Goal: Task Accomplishment & Management: Manage account settings

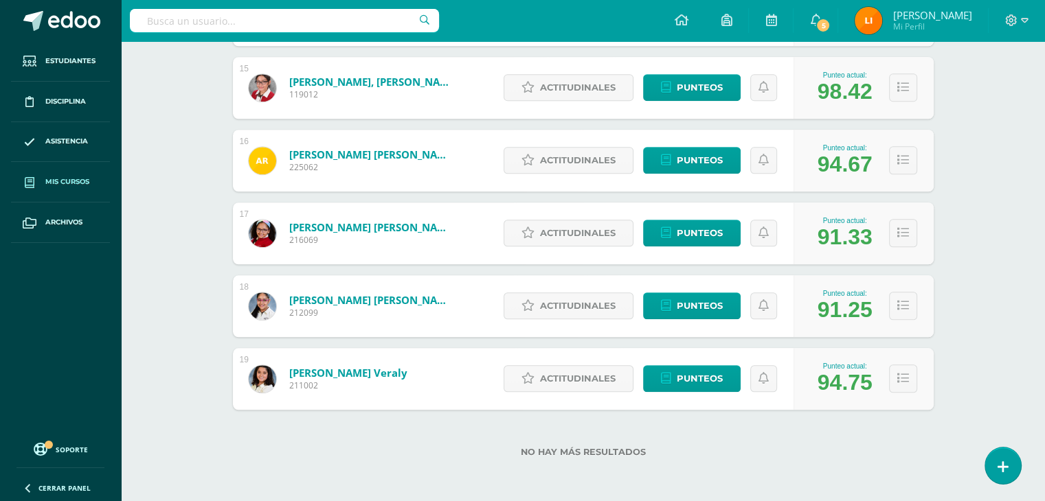
scroll to position [1261, 0]
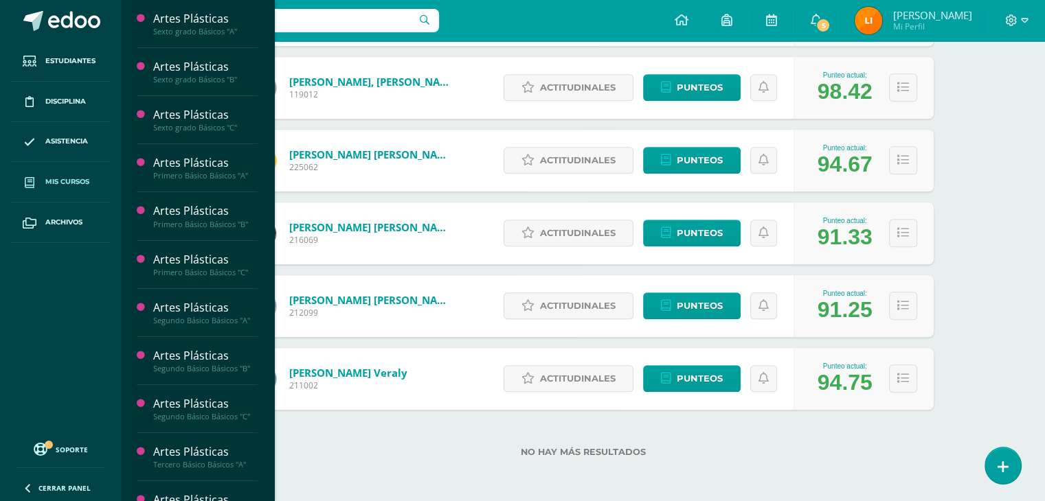
click at [74, 172] on link "Mis cursos" at bounding box center [60, 182] width 99 height 41
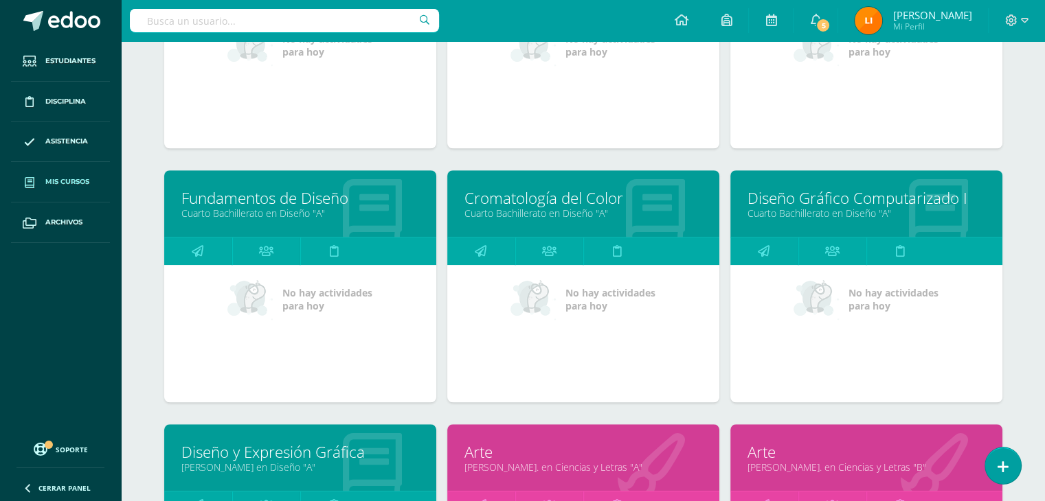
scroll to position [1099, 0]
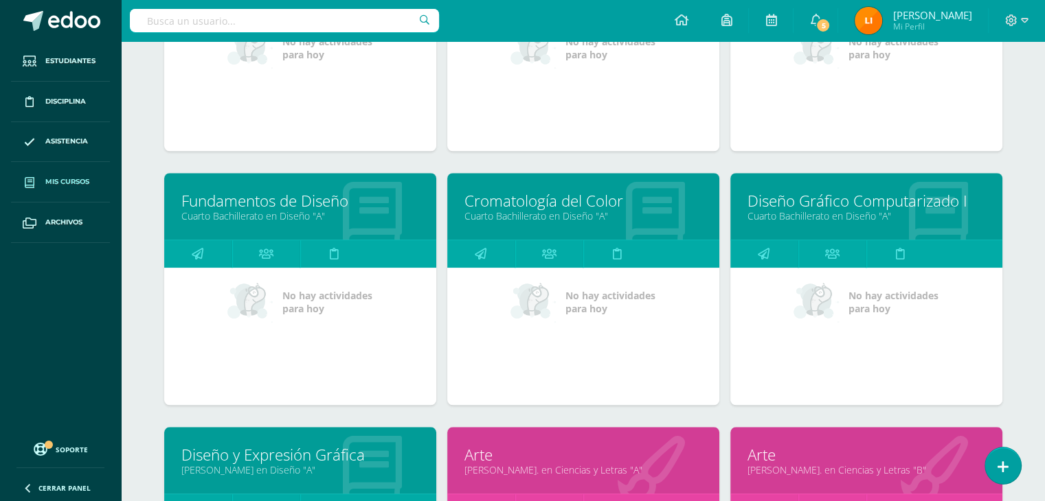
click at [890, 197] on link "Diseño Gráfico Computarizado I" at bounding box center [866, 200] width 238 height 21
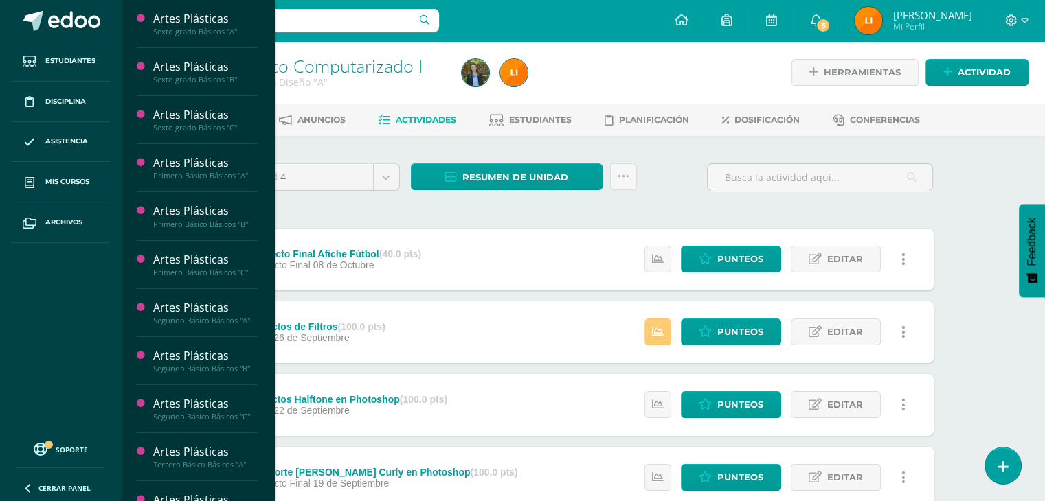
drag, startPoint x: 266, startPoint y: 110, endPoint x: 270, endPoint y: 156, distance: 46.1
click at [270, 156] on div "Artes Plásticas Sexto grado Básicos "A" Actividades Estudiantes Planificación D…" at bounding box center [197, 250] width 154 height 501
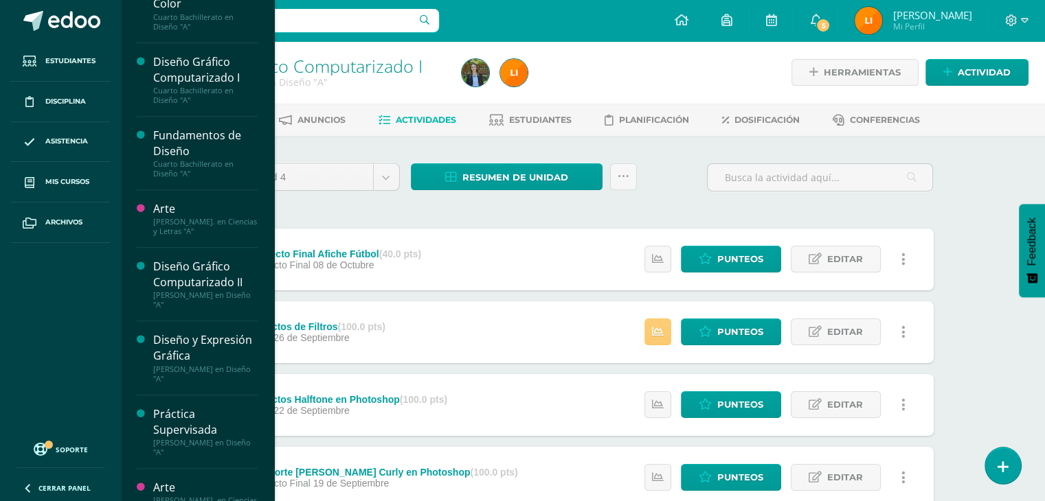
scroll to position [631, 0]
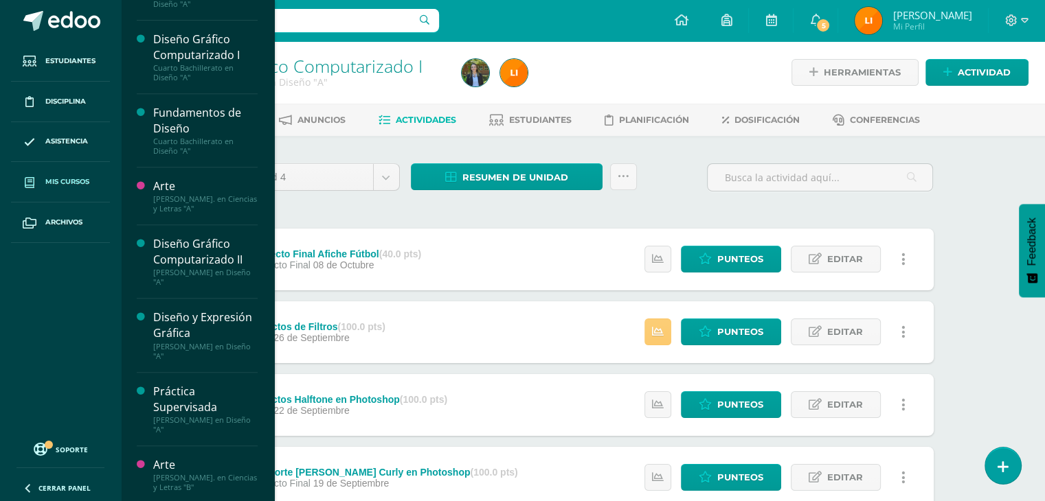
click at [78, 178] on span "Mis cursos" at bounding box center [67, 181] width 44 height 11
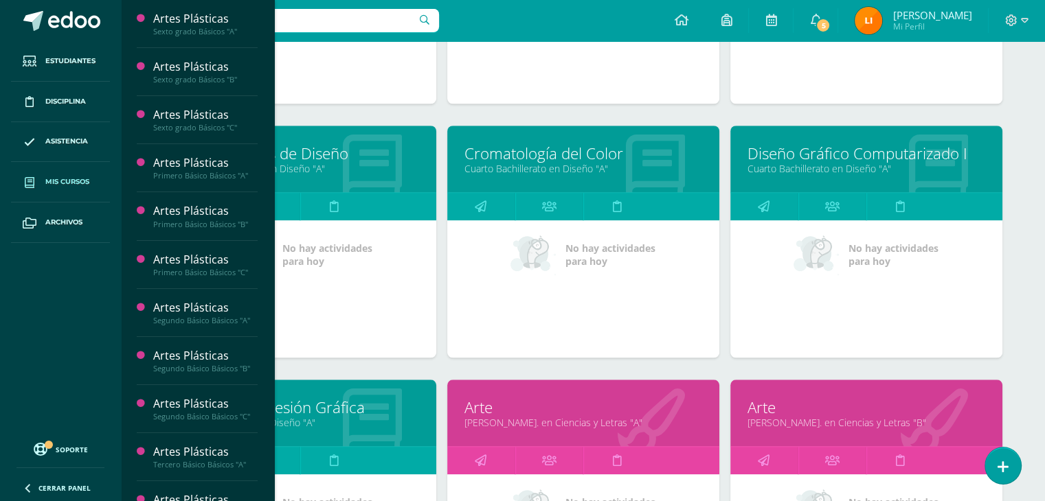
scroll to position [1144, 0]
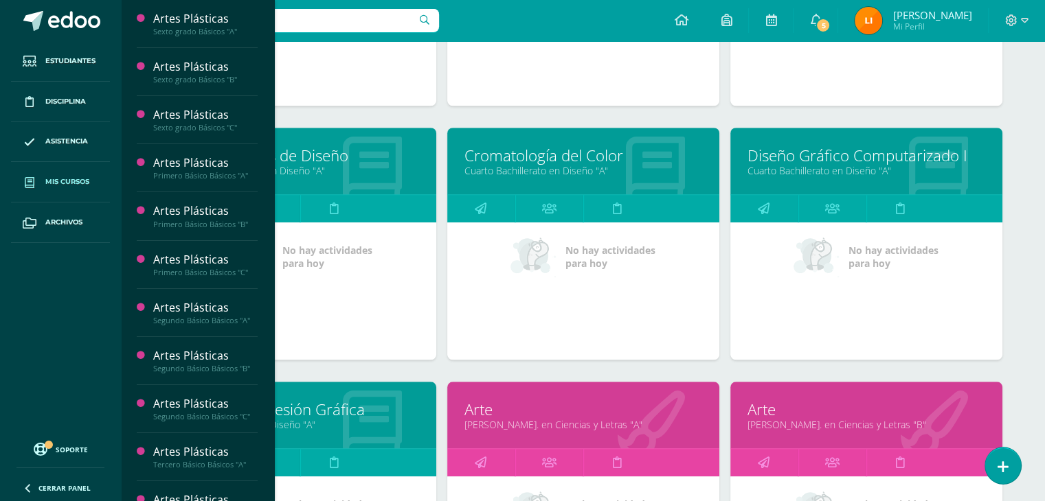
click at [361, 166] on link "Cuarto Bachillerato en Diseño "A"" at bounding box center [300, 170] width 238 height 13
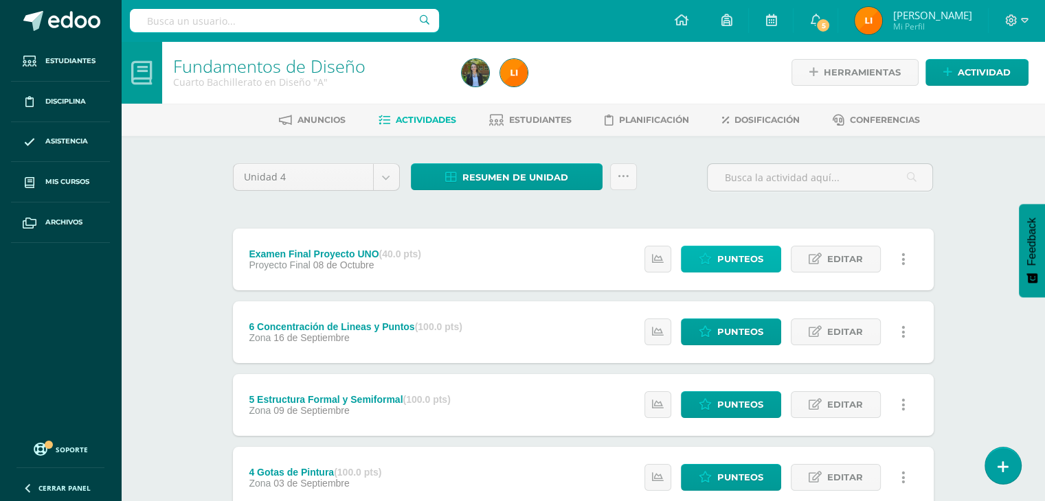
click at [733, 249] on span "Punteos" at bounding box center [740, 259] width 46 height 25
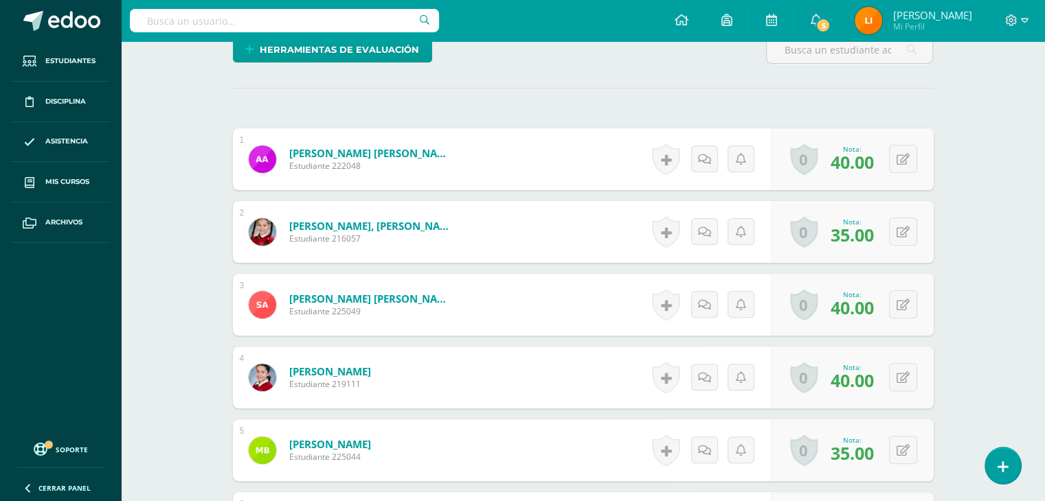
scroll to position [352, 0]
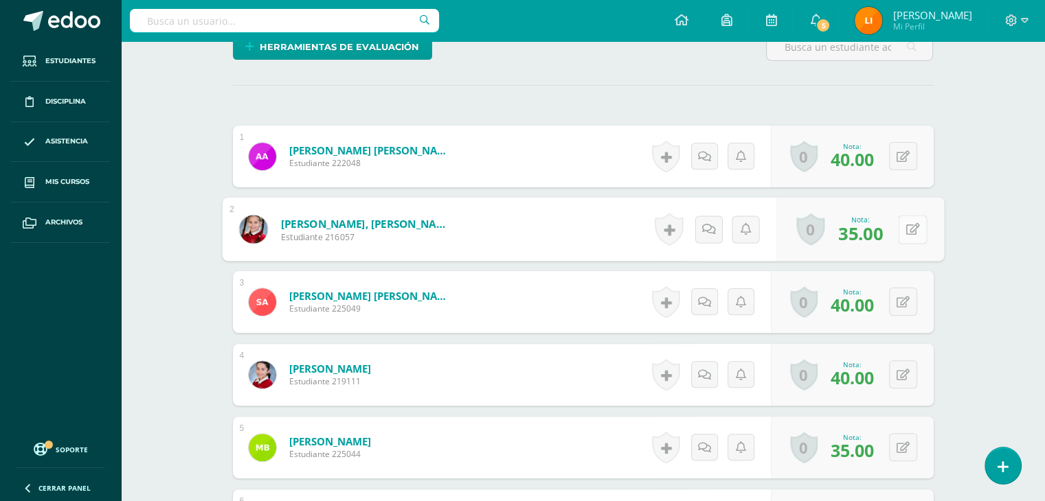
click at [901, 228] on button at bounding box center [912, 229] width 29 height 29
type input "40"
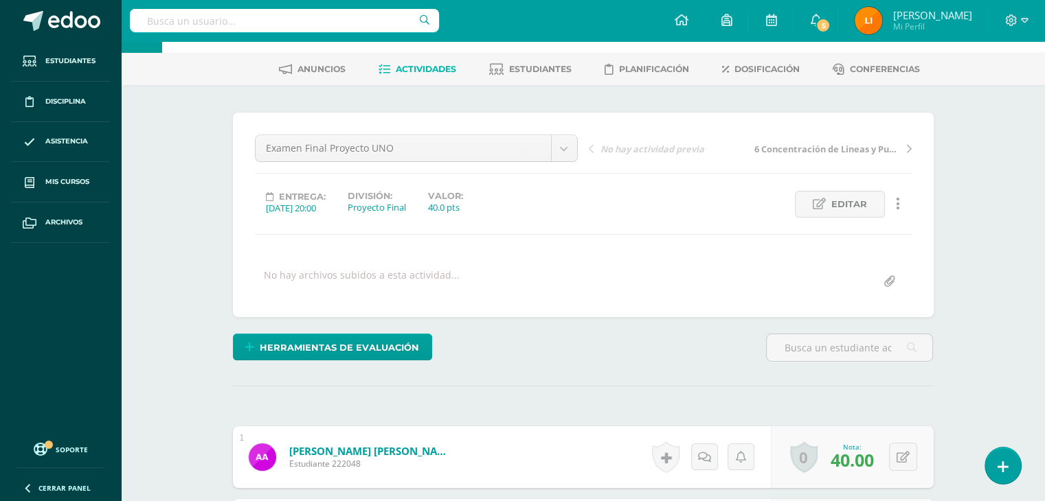
scroll to position [0, 0]
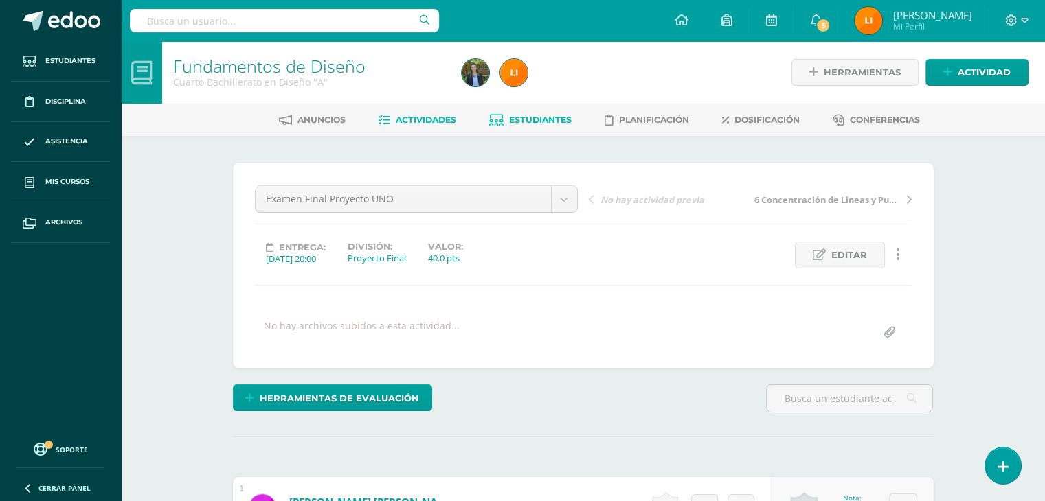
click at [527, 123] on span "Estudiantes" at bounding box center [540, 120] width 62 height 10
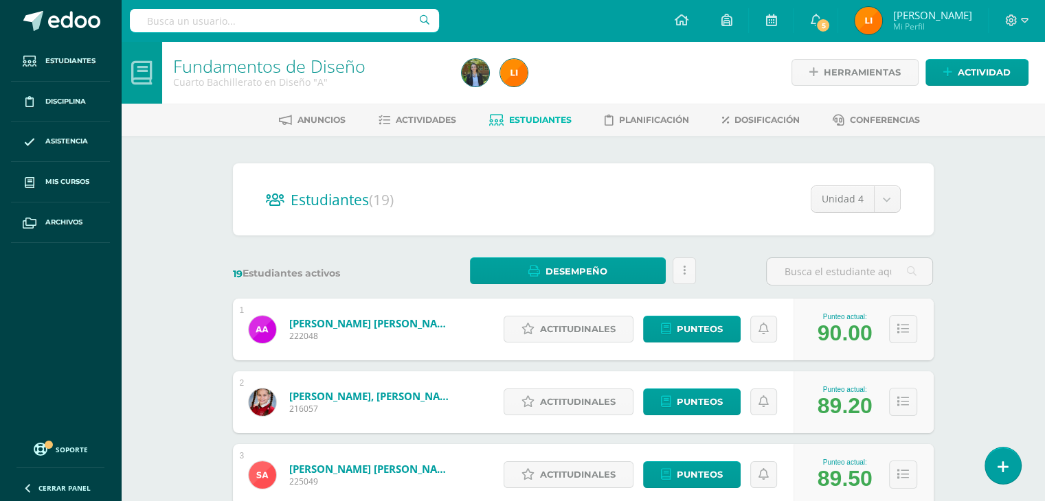
drag, startPoint x: 1043, startPoint y: 145, endPoint x: 1042, endPoint y: 174, distance: 28.9
